Goal: Check status: Check status

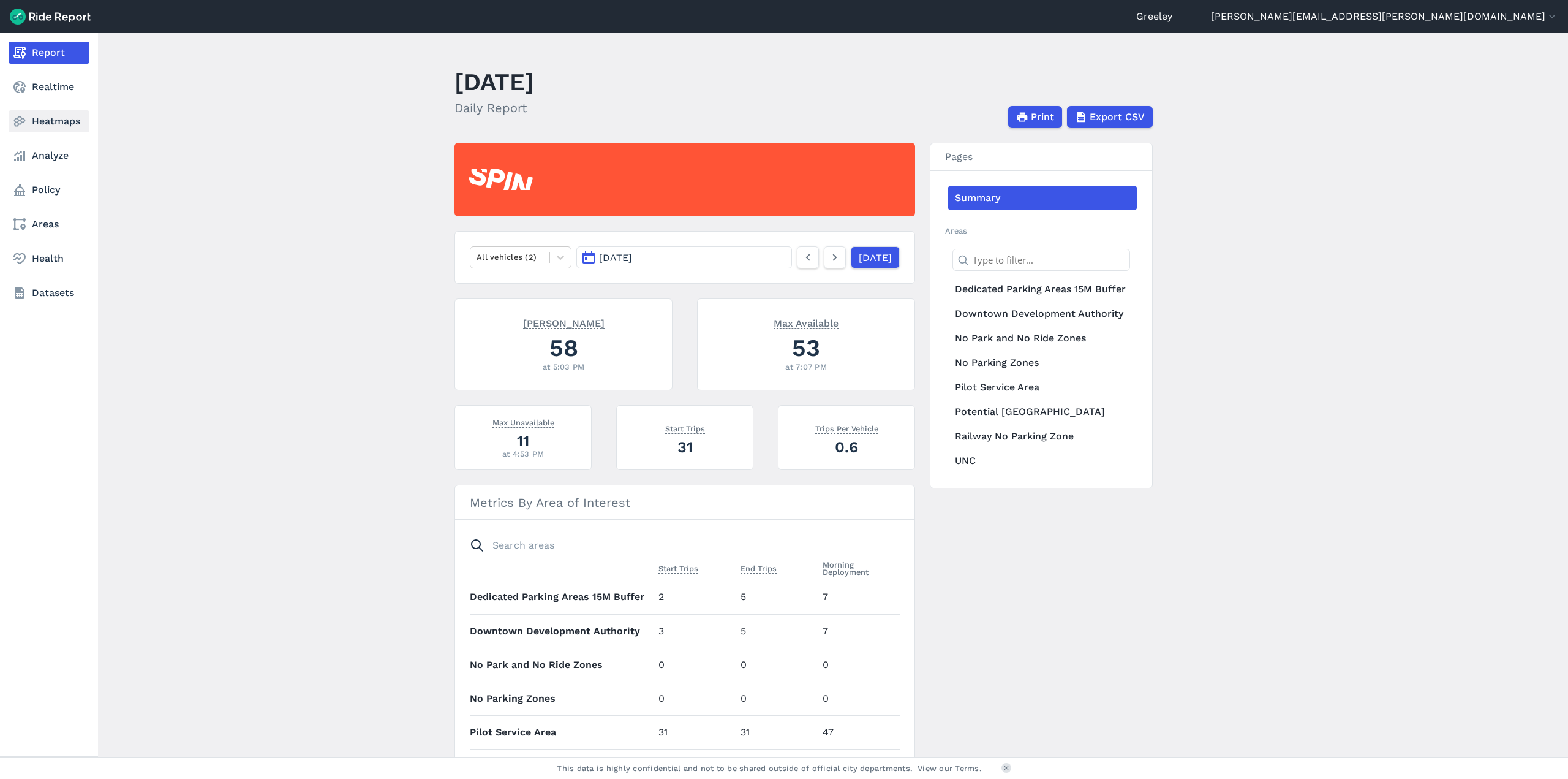
click at [23, 116] on icon at bounding box center [19, 121] width 15 height 15
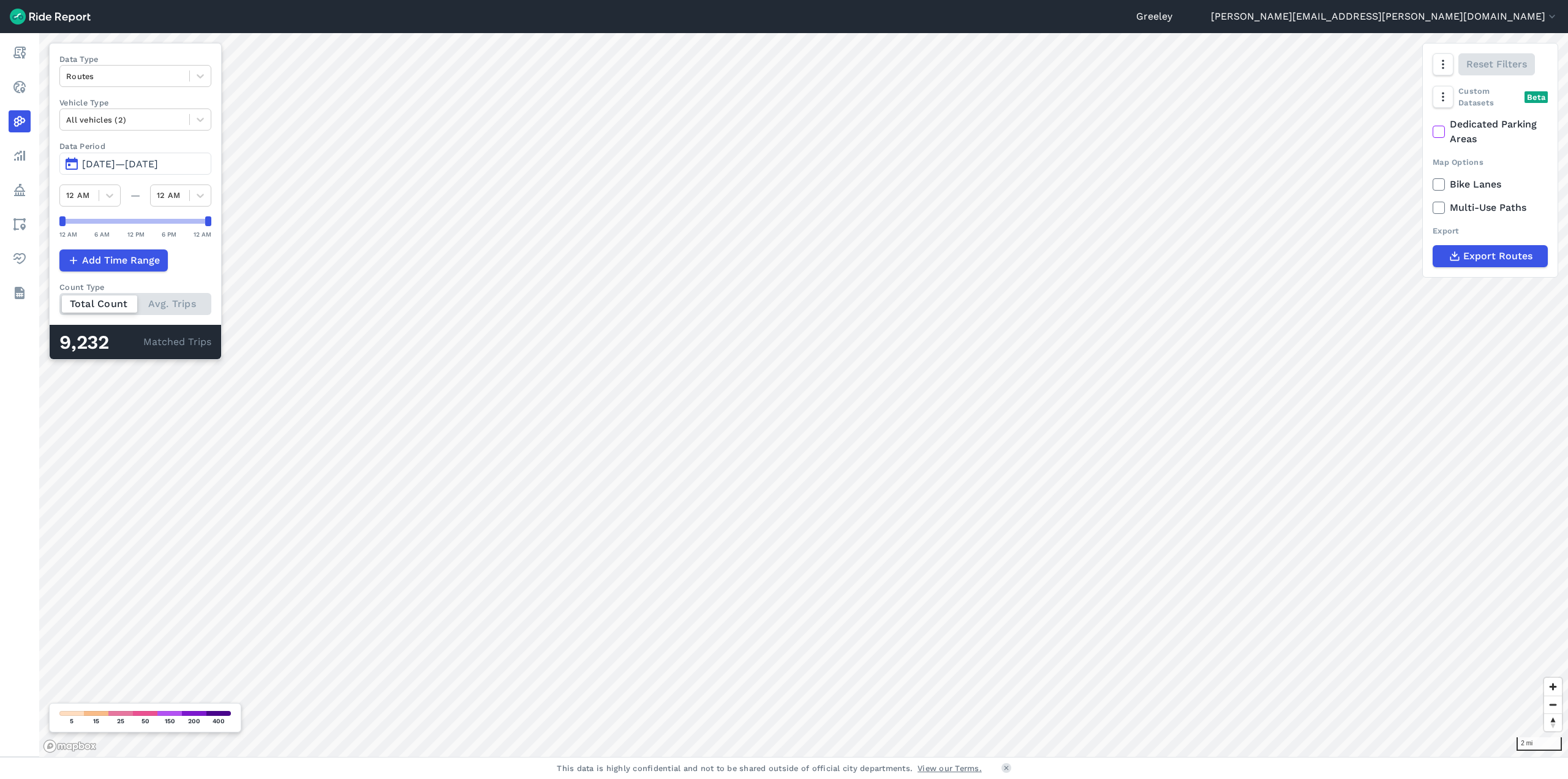
click at [111, 168] on span "[DATE]—[DATE]" at bounding box center [120, 163] width 76 height 11
click at [117, 164] on span "[DATE]—[DATE]" at bounding box center [120, 163] width 76 height 11
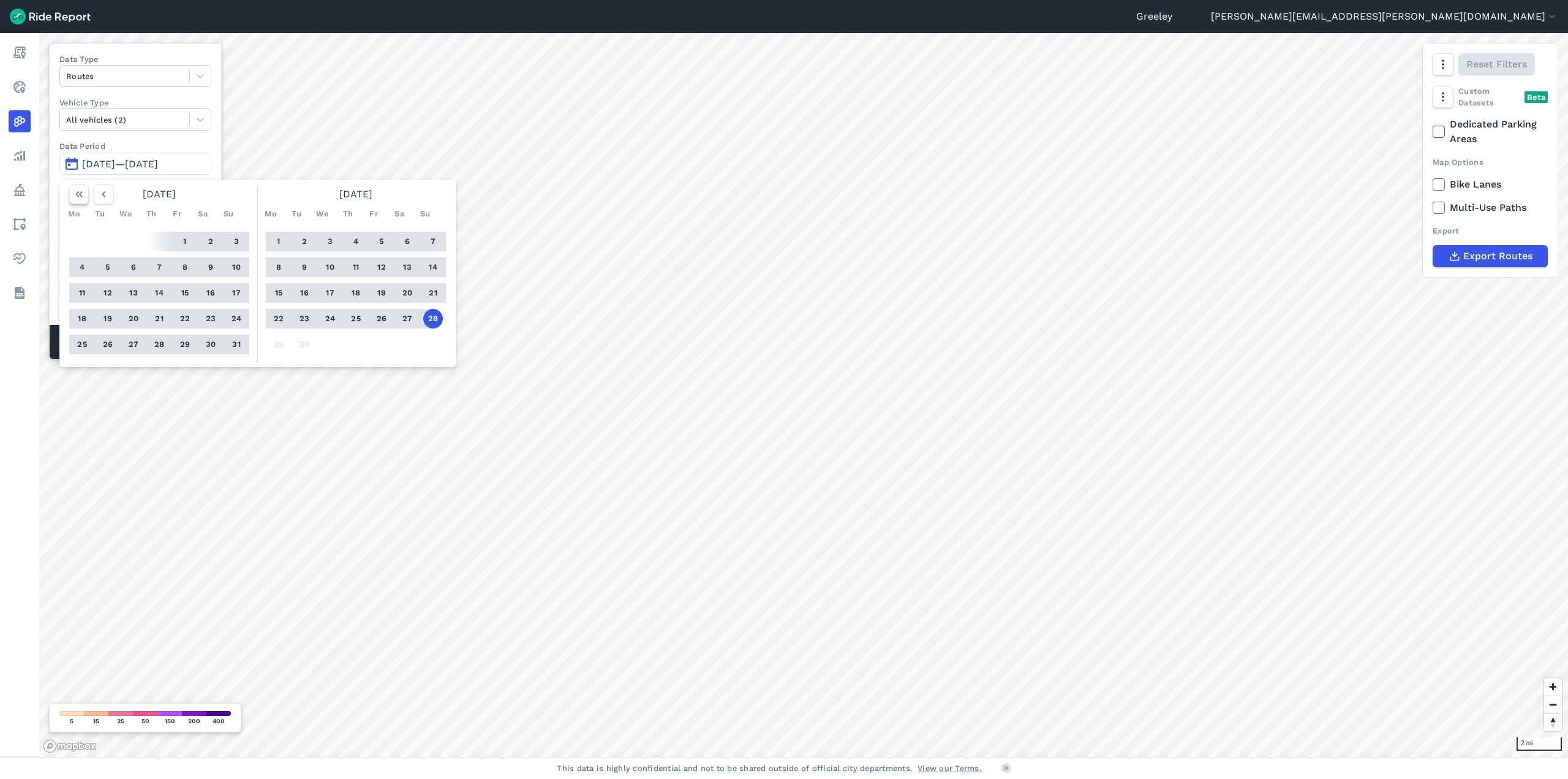
click at [79, 202] on button "button" at bounding box center [79, 194] width 20 height 20
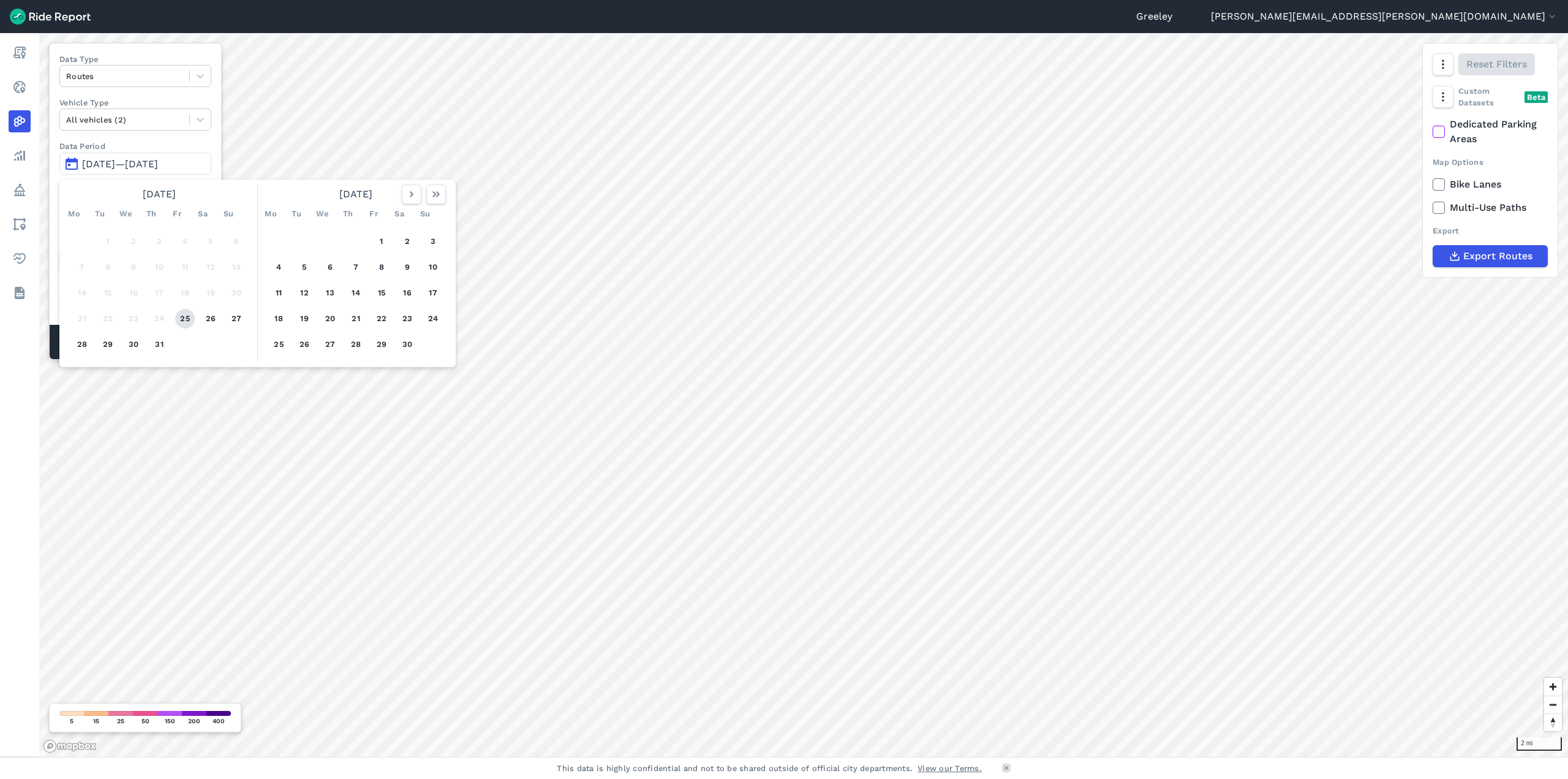
click at [175, 320] on button "25" at bounding box center [185, 319] width 20 height 20
click at [436, 194] on icon "button" at bounding box center [436, 195] width 12 height 12
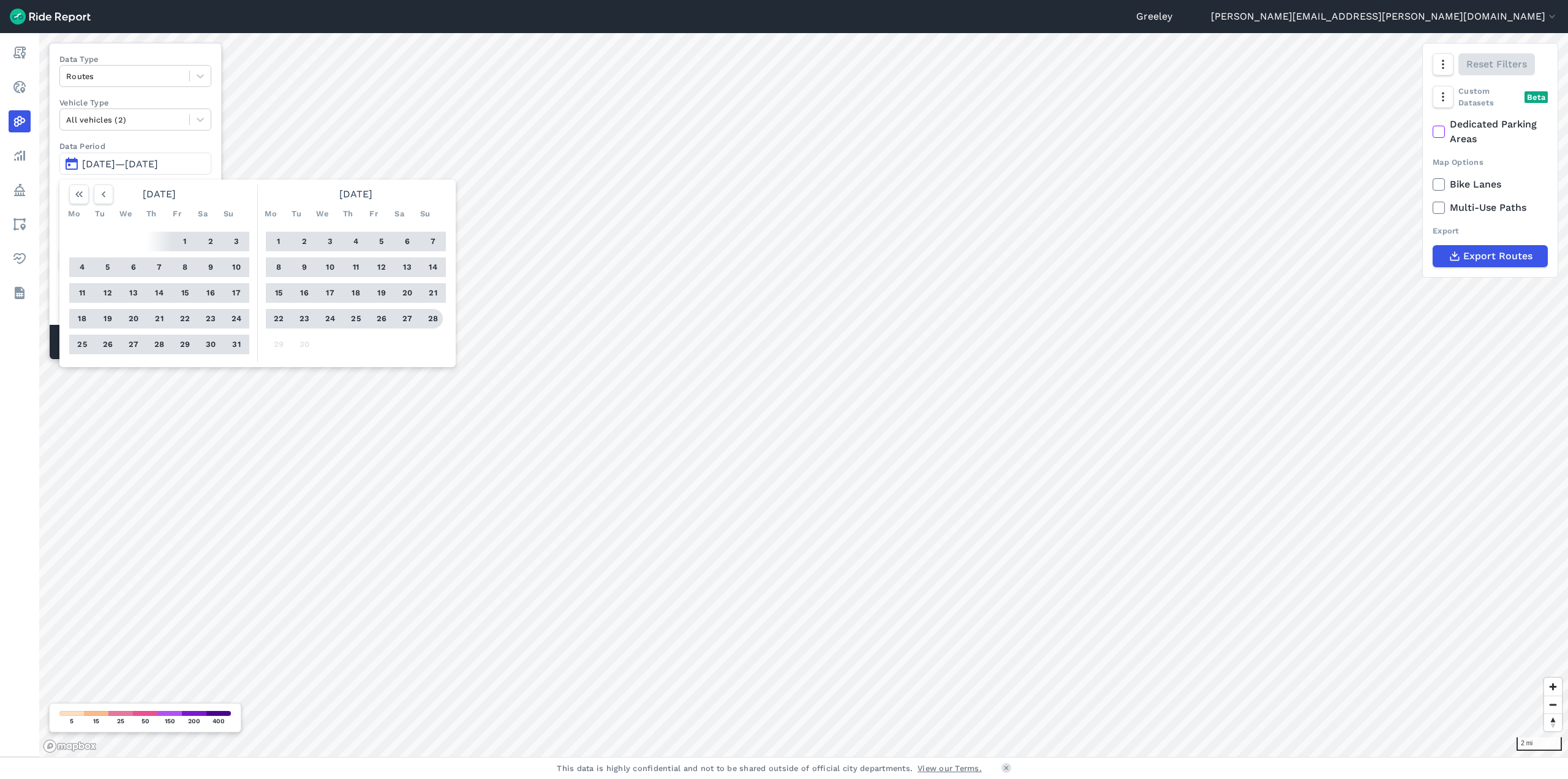
click at [433, 315] on button "28" at bounding box center [433, 319] width 20 height 20
